Goal: Task Accomplishment & Management: Manage account settings

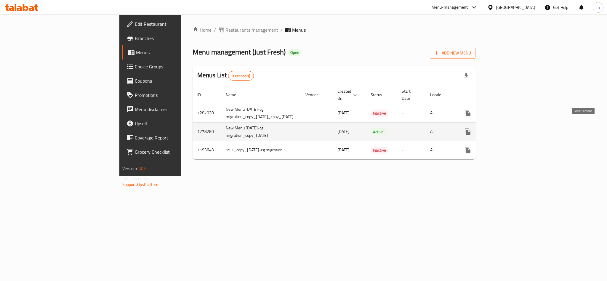
click at [513, 129] on icon "enhanced table" at bounding box center [510, 131] width 5 height 5
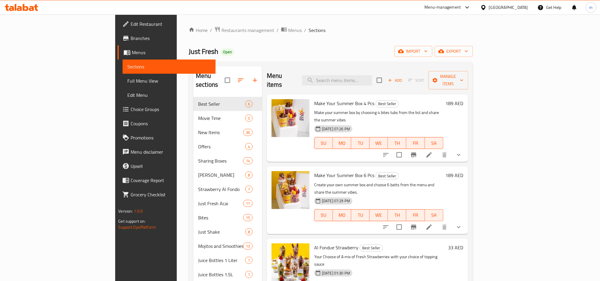
click at [131, 110] on span "Choice Groups" at bounding box center [171, 109] width 80 height 7
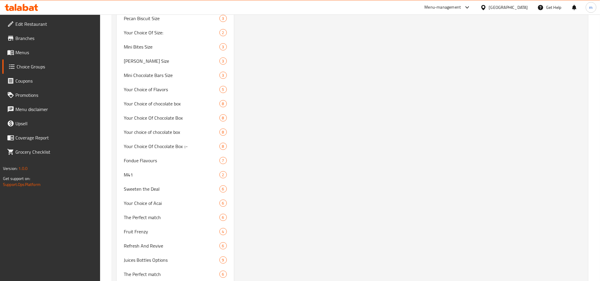
scroll to position [1066, 0]
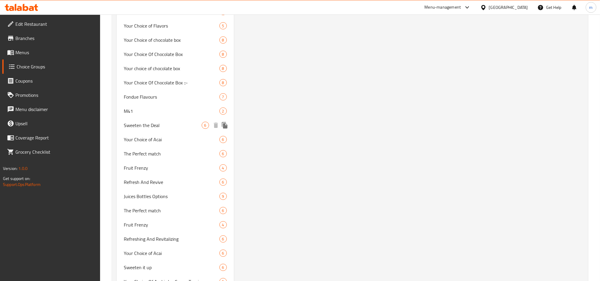
drag, startPoint x: 129, startPoint y: 124, endPoint x: 319, endPoint y: 167, distance: 194.8
click at [129, 124] on span "Sweeten the Deal" at bounding box center [163, 125] width 78 height 7
type input "Sweeten the Deal"
type input "زيدها حلا"
type input "0"
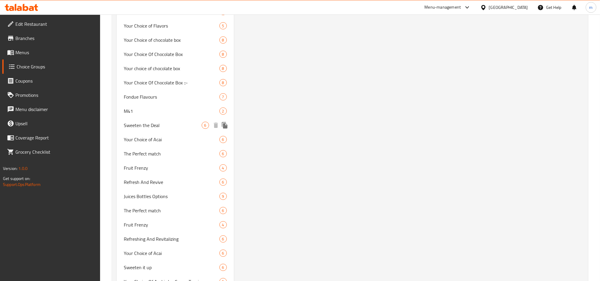
type input "6"
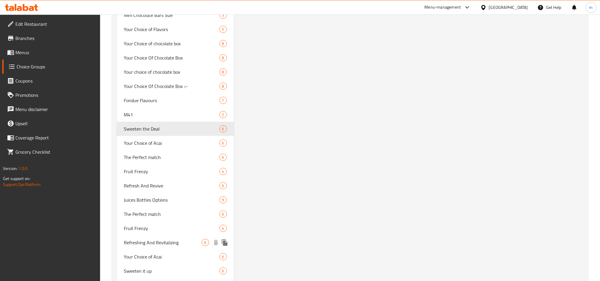
scroll to position [1110, 0]
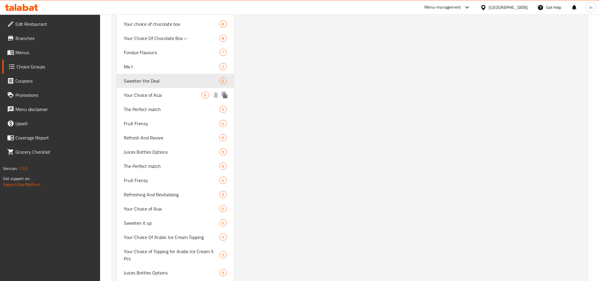
click at [135, 95] on span "Your Choice of Acai" at bounding box center [163, 94] width 78 height 7
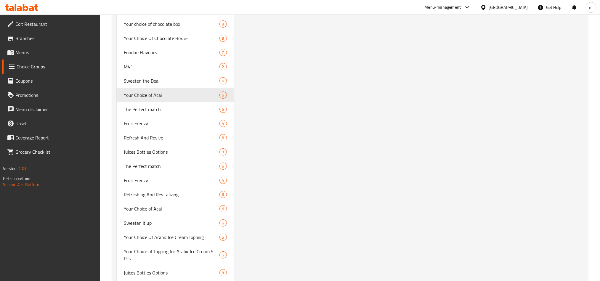
type input "Your Choice of Acai"
type input "اختيارك من الاساي"
click at [135, 107] on span "The Perfect match" at bounding box center [163, 109] width 78 height 7
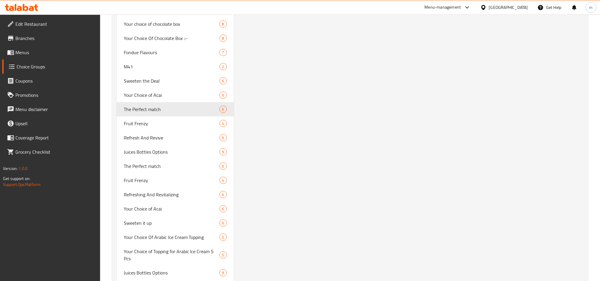
type input "The Perfect match"
type input "تطابق مثالي"
click at [137, 120] on span "Fruit Frenzy" at bounding box center [163, 123] width 78 height 7
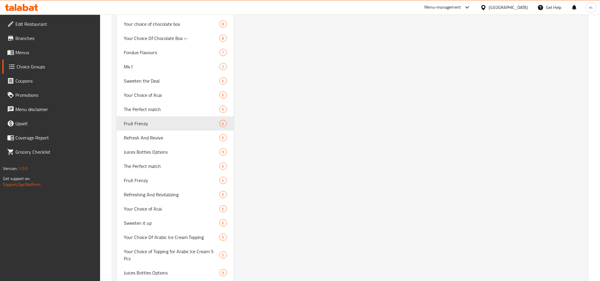
type input "Fruit Frenzy"
type input "انتعاش الفواكة"
type input "4"
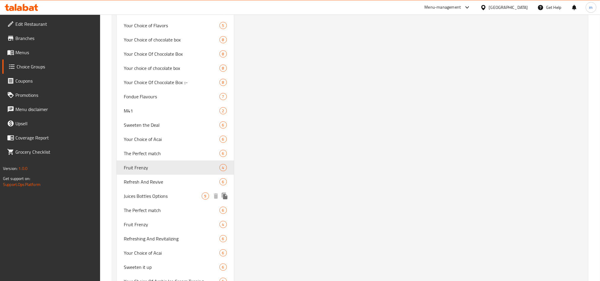
scroll to position [1066, 0]
click at [135, 179] on span "Refresh And Revive" at bounding box center [163, 182] width 78 height 7
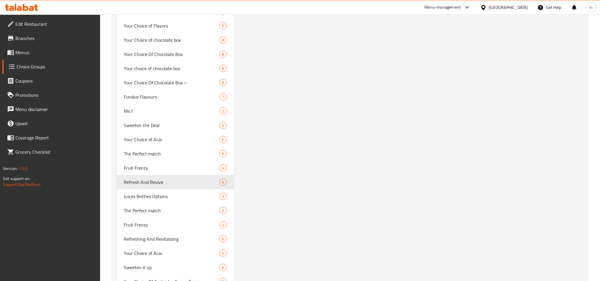
type input "Refresh And Revive"
type input "ينعش وإحياء"
type input "6"
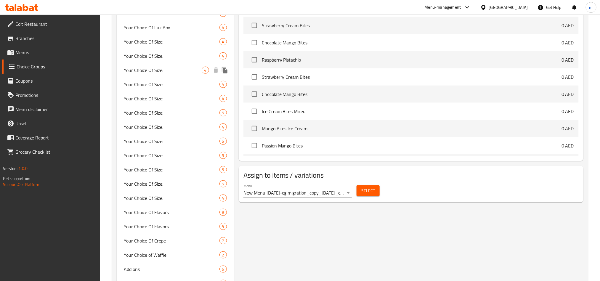
scroll to position [355, 0]
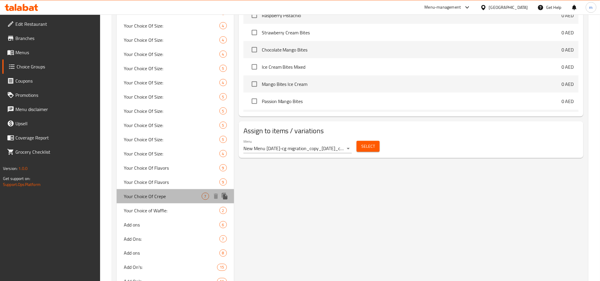
click at [160, 196] on span "Your Choice Of Crepe" at bounding box center [163, 196] width 78 height 7
type input "Your Choice Of Crepe"
type input "إختيارك من الكريب"
type input "1"
type input "7"
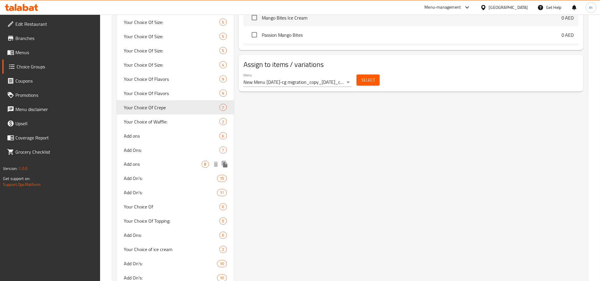
scroll to position [489, 0]
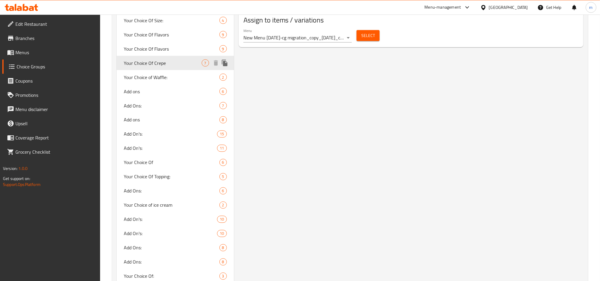
click at [155, 62] on span "Your Choice Of Crepe" at bounding box center [163, 63] width 78 height 7
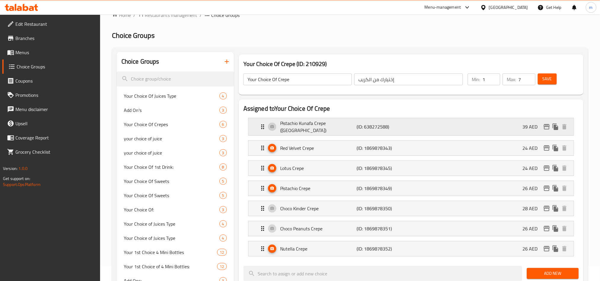
scroll to position [0, 0]
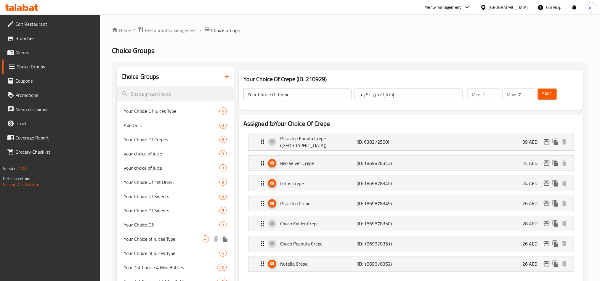
click at [158, 242] on span "Your Choice of Juices Type" at bounding box center [163, 238] width 78 height 7
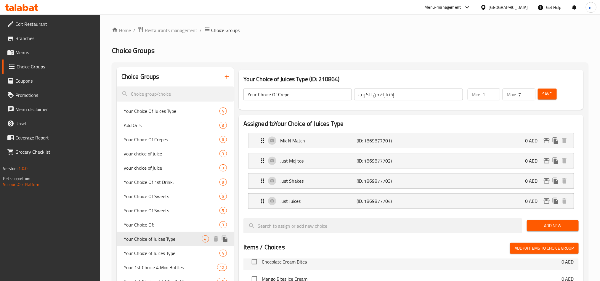
type input "Your Choice of Juices Type"
type input "اختيارك من نوع العصائر"
type input "1"
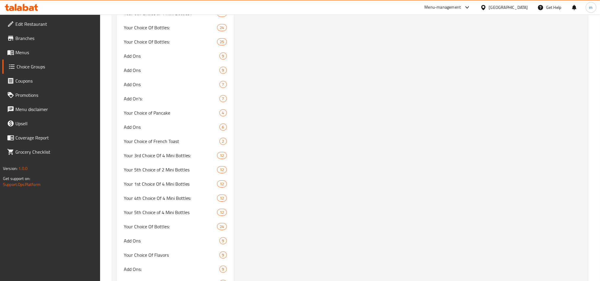
scroll to position [3498, 0]
